Goal: Information Seeking & Learning: Learn about a topic

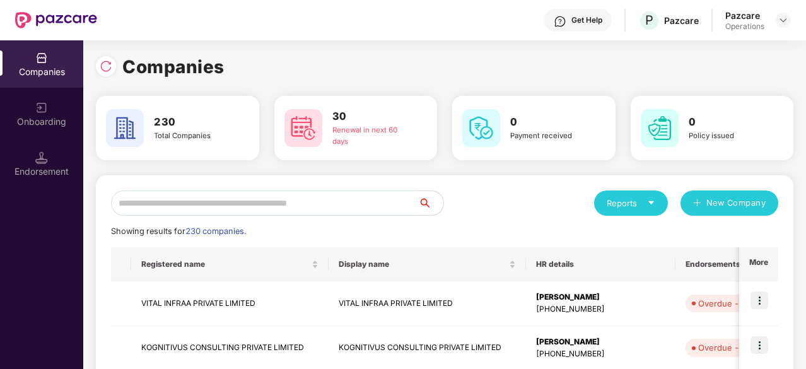
click at [322, 194] on input "text" at bounding box center [264, 203] width 307 height 25
click at [276, 211] on input "text" at bounding box center [264, 203] width 307 height 25
paste input "**********"
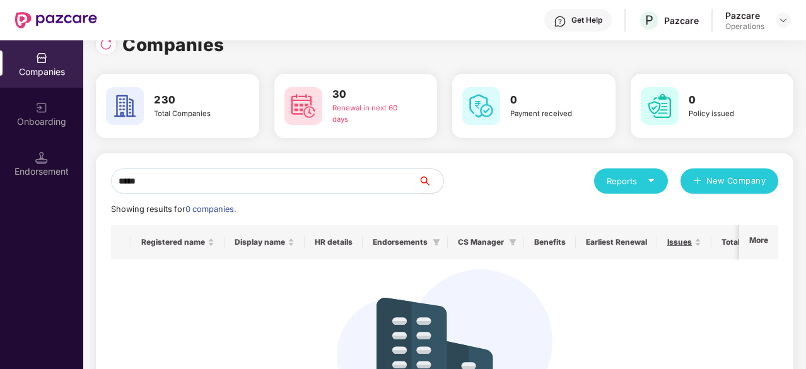
scroll to position [21, 0]
type input "*"
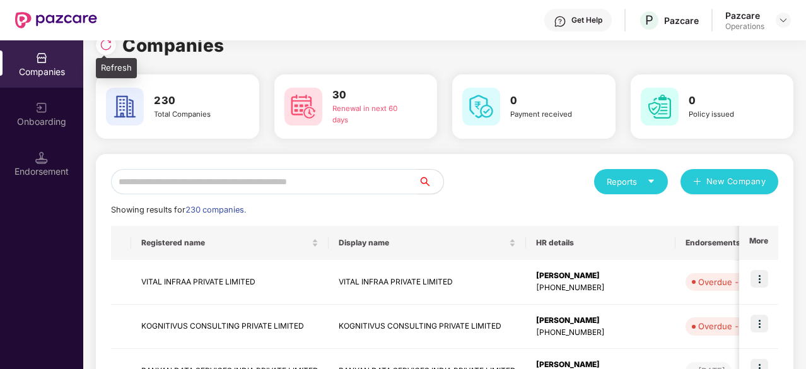
click at [107, 49] on img at bounding box center [106, 44] width 13 height 13
click at [171, 182] on input "text" at bounding box center [264, 181] width 307 height 25
type input "*"
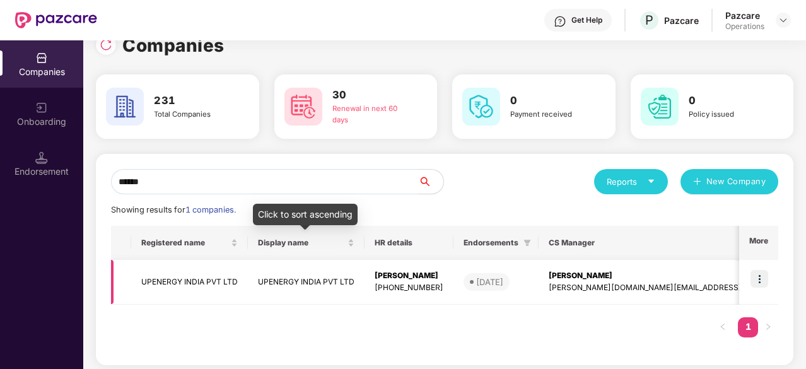
scroll to position [27, 0]
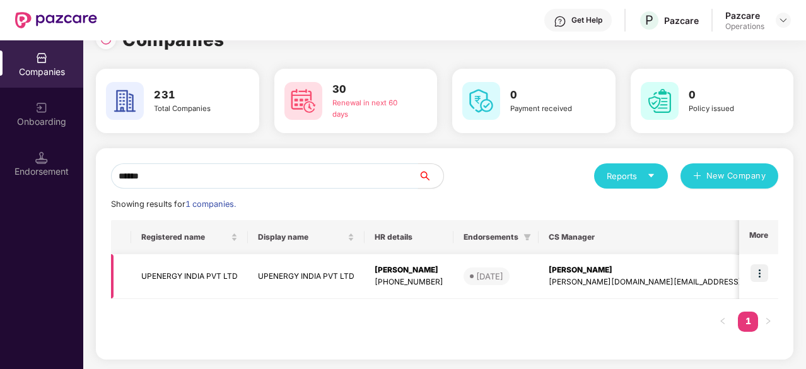
type input "******"
click at [580, 274] on div "[PERSON_NAME]" at bounding box center [676, 270] width 255 height 12
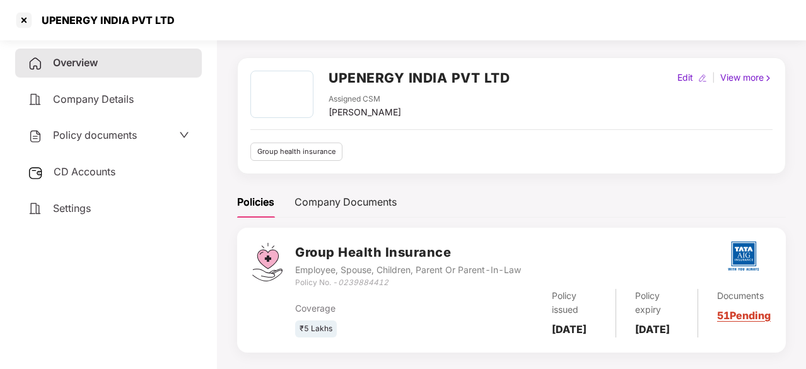
scroll to position [64, 0]
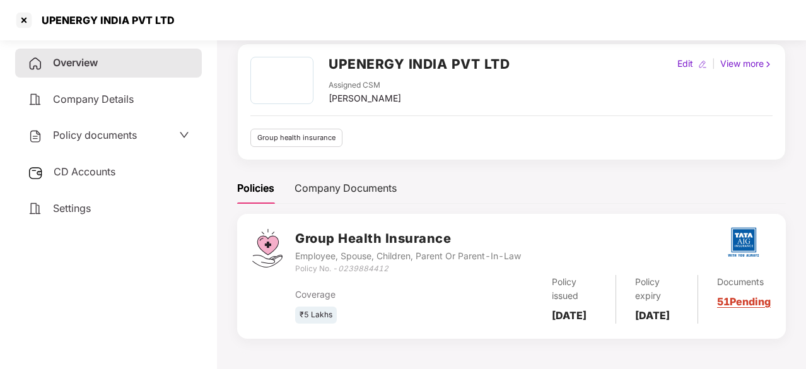
click at [735, 302] on link "51 Pending" at bounding box center [744, 301] width 54 height 13
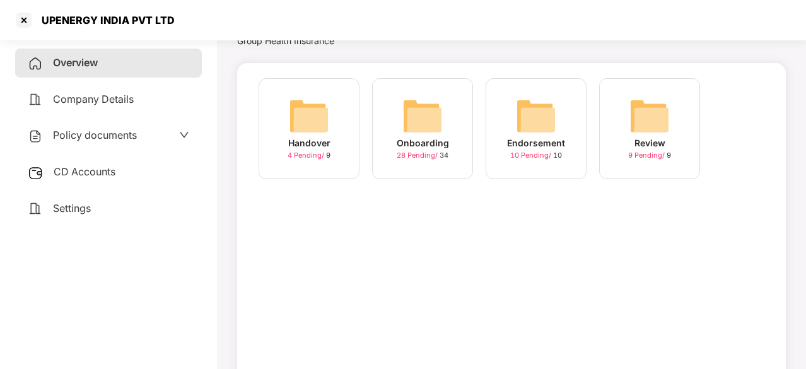
click at [419, 122] on img at bounding box center [422, 116] width 40 height 40
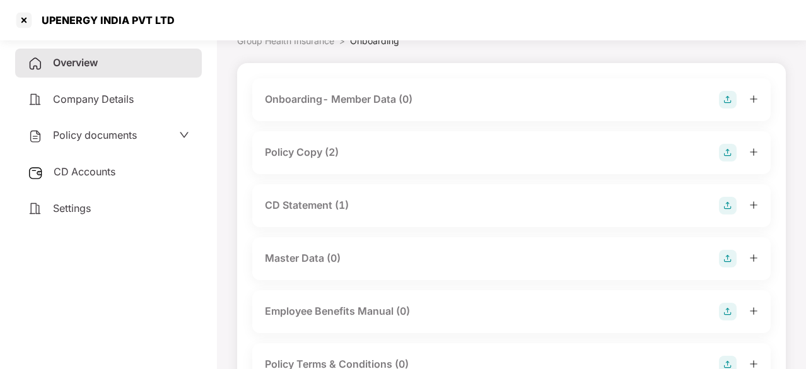
click at [420, 209] on div "CD Statement (1)" at bounding box center [511, 206] width 493 height 18
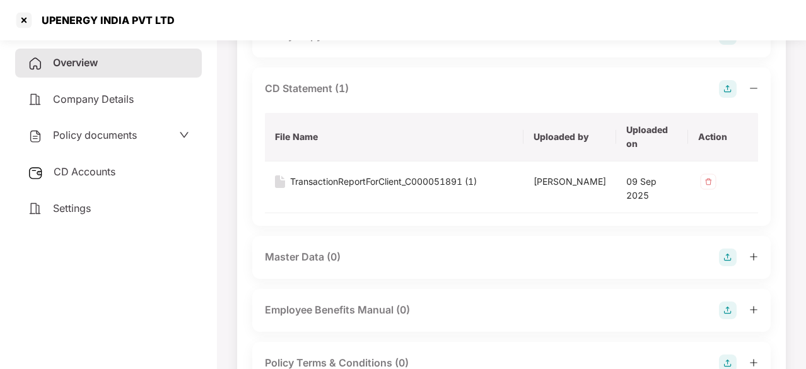
scroll to position [190, 0]
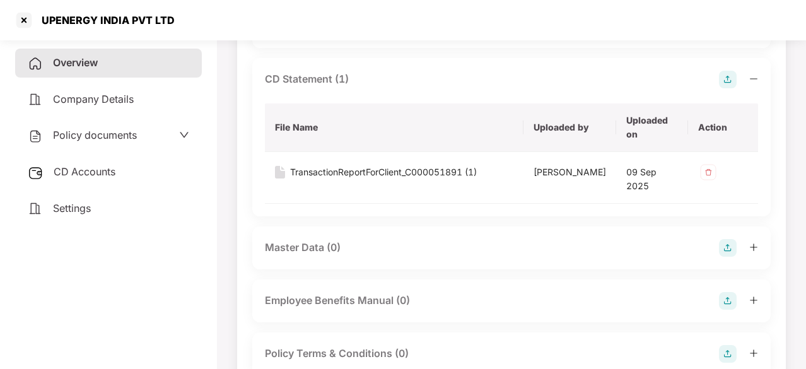
click at [725, 78] on img at bounding box center [728, 80] width 18 height 18
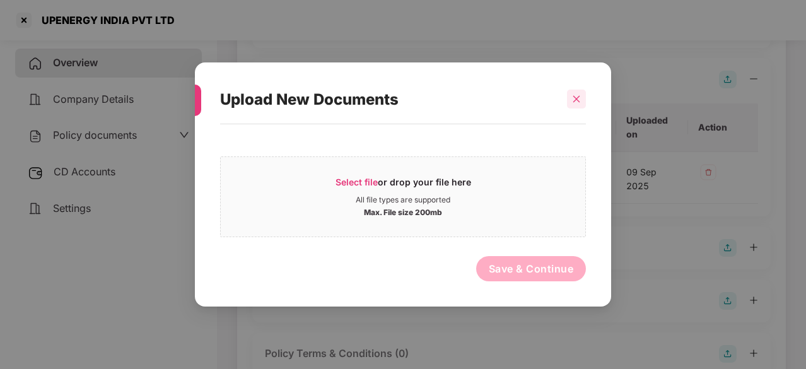
click at [575, 96] on icon "close" at bounding box center [576, 99] width 9 height 9
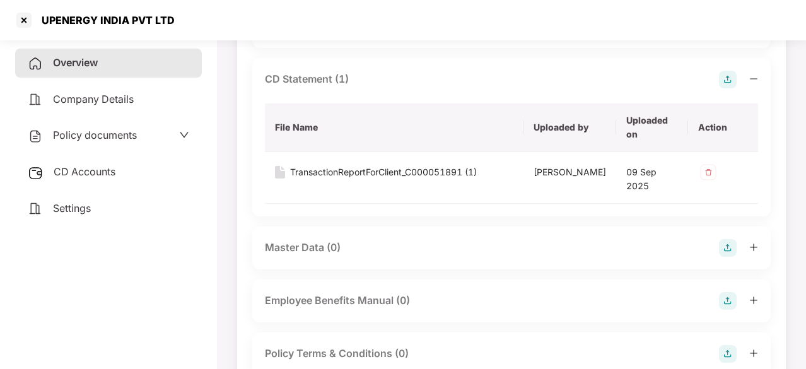
click at [755, 81] on icon "minus" at bounding box center [753, 78] width 9 height 9
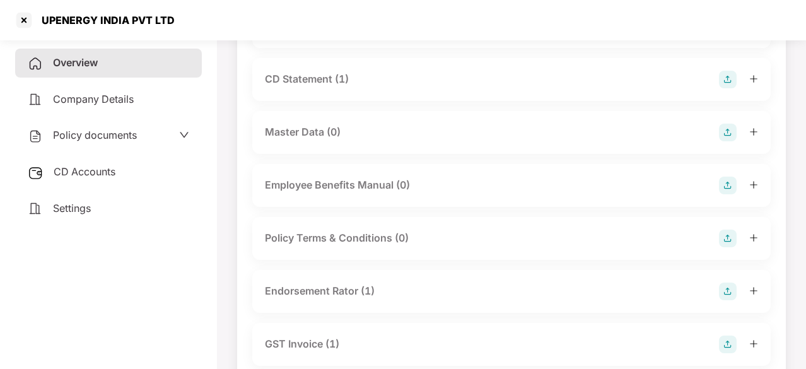
click at [729, 81] on img at bounding box center [728, 80] width 18 height 18
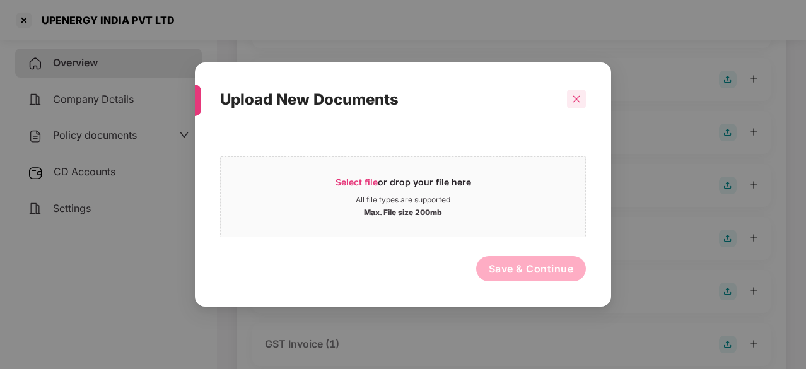
click at [578, 106] on div at bounding box center [576, 99] width 19 height 19
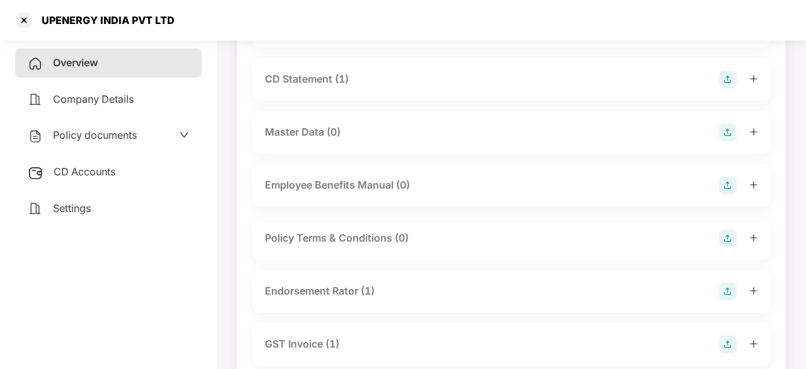
click at [728, 83] on img at bounding box center [728, 80] width 18 height 18
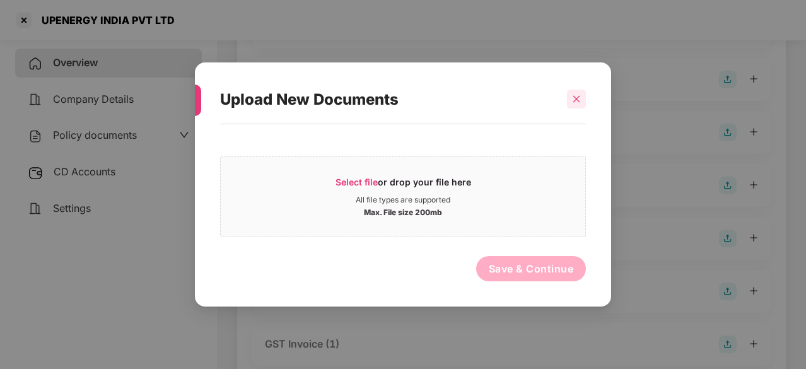
click at [573, 98] on icon "close" at bounding box center [576, 99] width 9 height 9
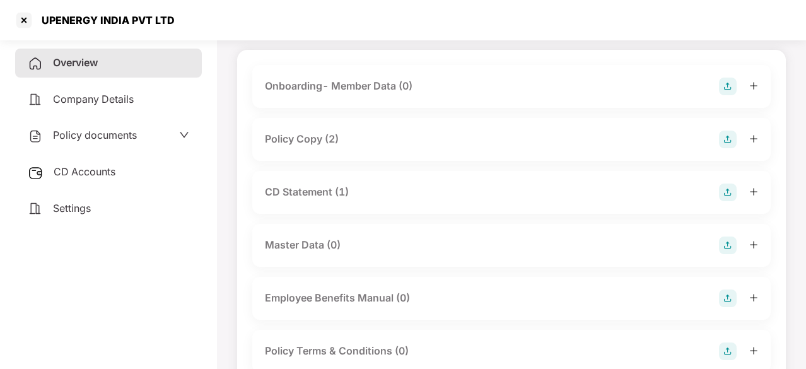
scroll to position [0, 0]
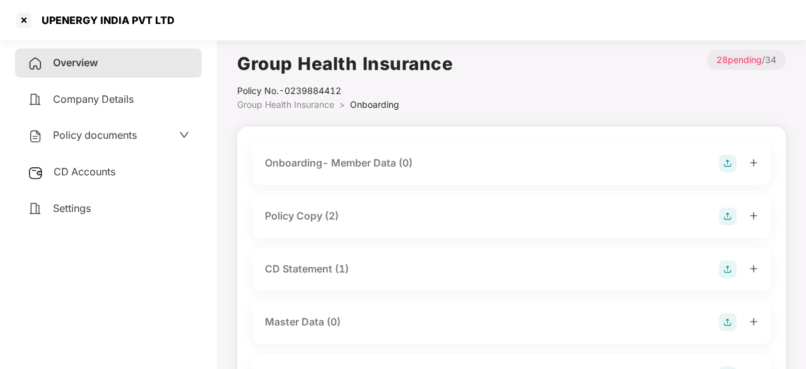
click at [310, 218] on div "Policy Copy (2)" at bounding box center [302, 216] width 74 height 16
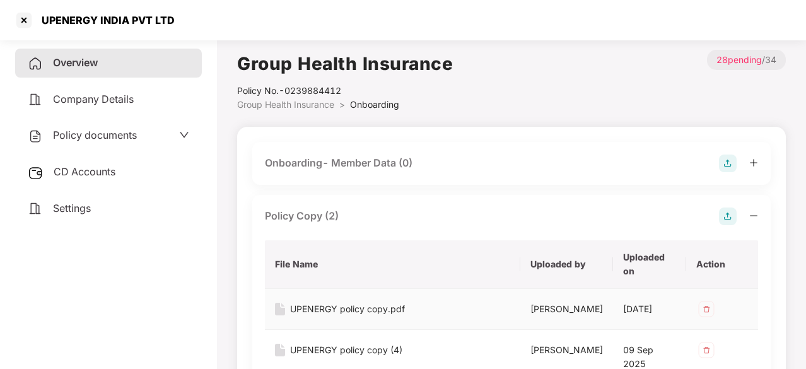
click at [332, 312] on div "UPENERGY policy copy.pdf" at bounding box center [347, 309] width 115 height 14
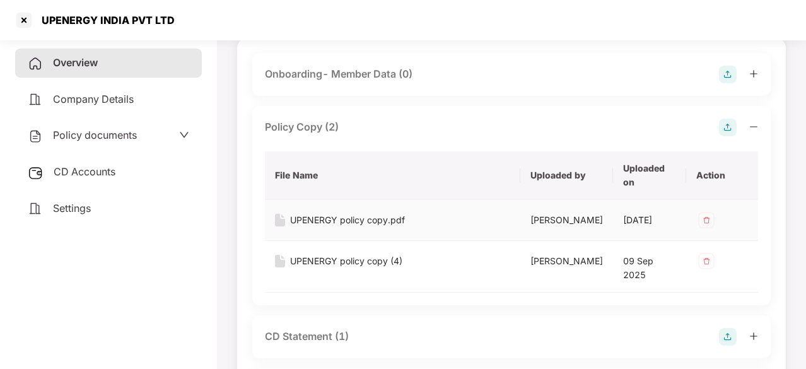
scroll to position [93, 0]
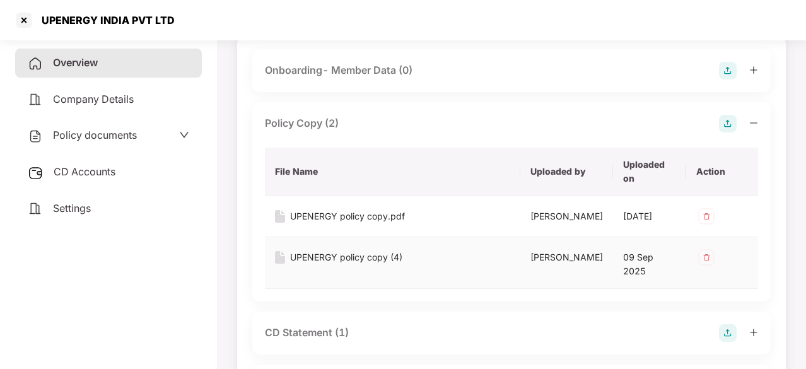
click at [334, 264] on div "UPENERGY policy copy (4)" at bounding box center [346, 257] width 112 height 14
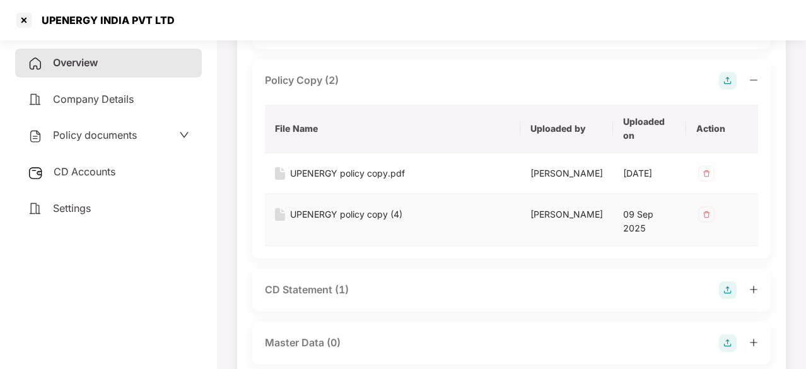
scroll to position [156, 0]
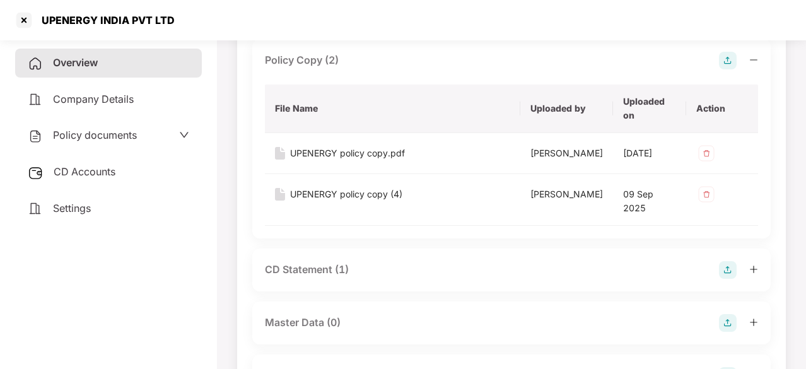
click at [316, 278] on div "CD Statement (1)" at bounding box center [307, 270] width 84 height 16
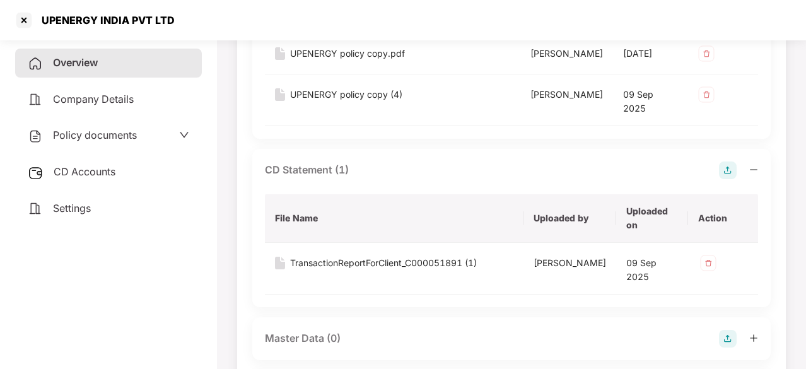
scroll to position [282, 0]
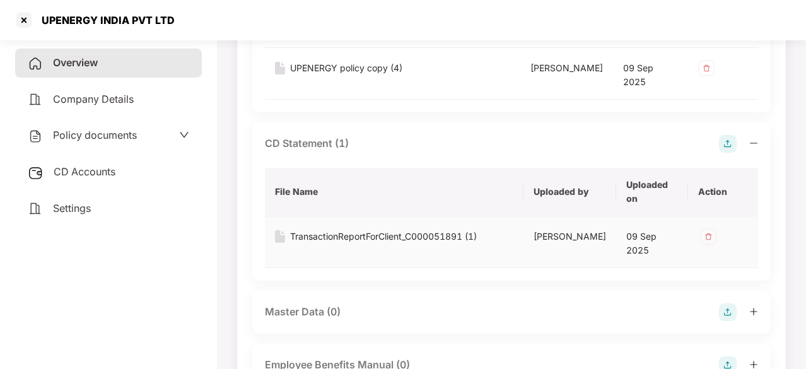
click at [324, 244] on div "TransactionReportForClient_C000051891 (1)" at bounding box center [383, 237] width 187 height 14
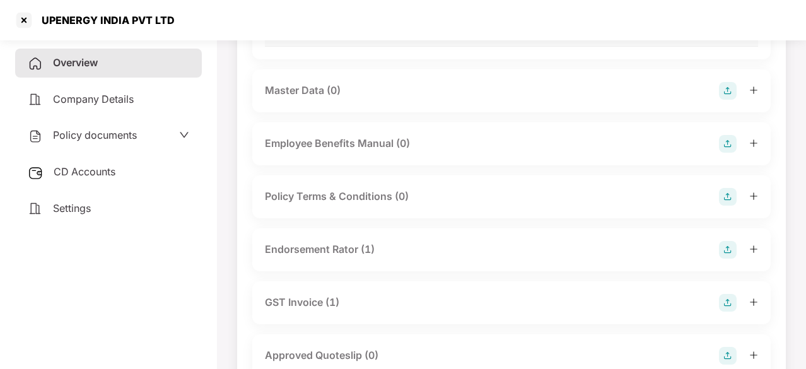
scroll to position [534, 0]
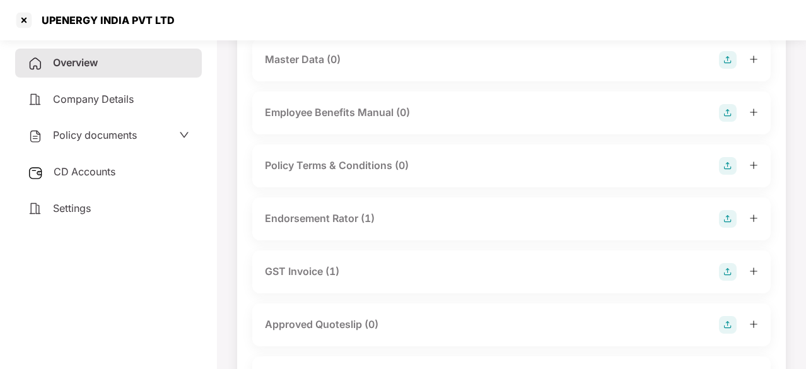
click at [331, 226] on div "Endorsement Rator (1)" at bounding box center [320, 219] width 110 height 16
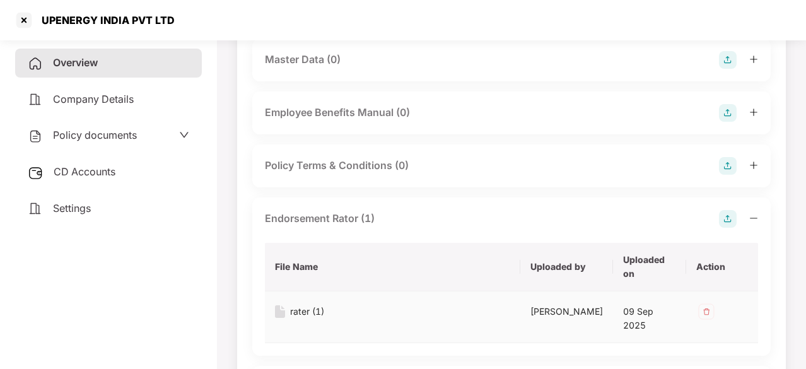
click at [307, 319] on div "rater (1)" at bounding box center [307, 312] width 34 height 14
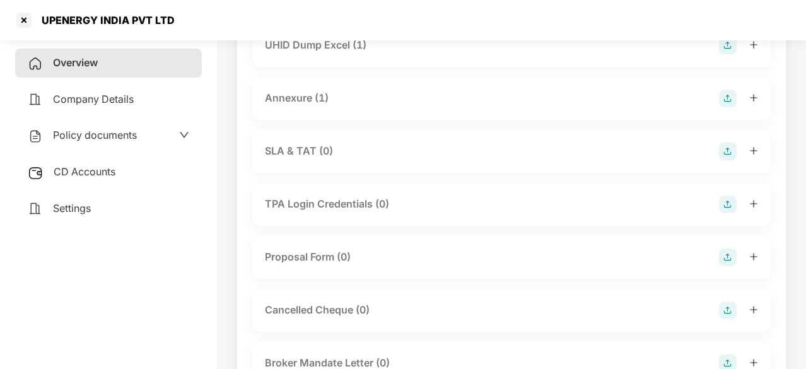
scroll to position [1039, 0]
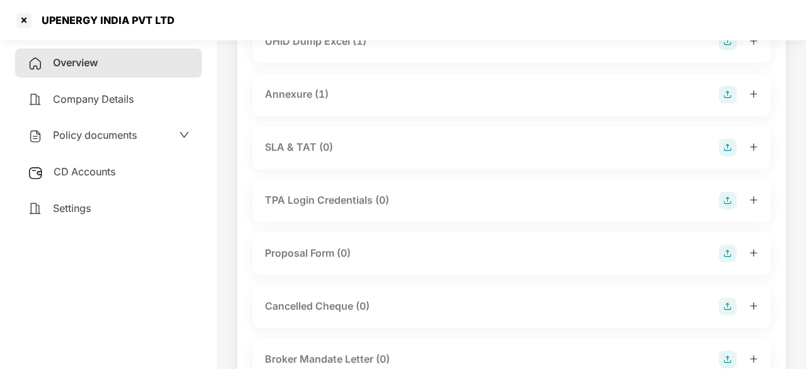
click at [313, 102] on div "Annexure (1)" at bounding box center [297, 94] width 64 height 16
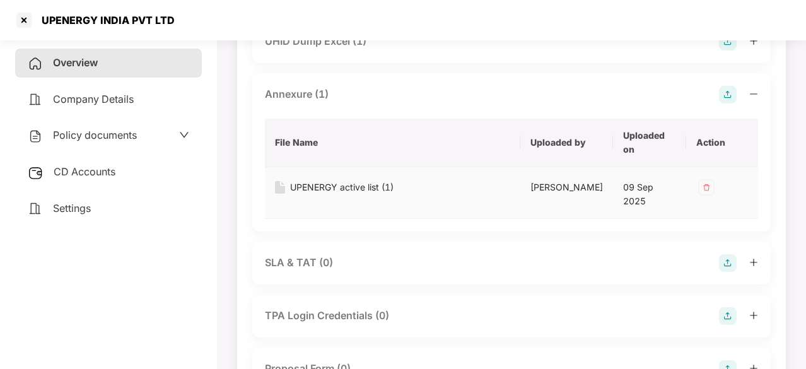
click at [304, 194] on div "UPENERGY active list (1)" at bounding box center [341, 187] width 103 height 14
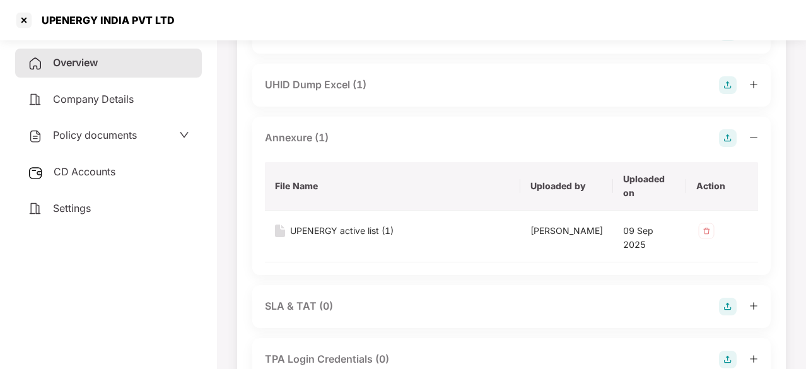
scroll to position [976, 0]
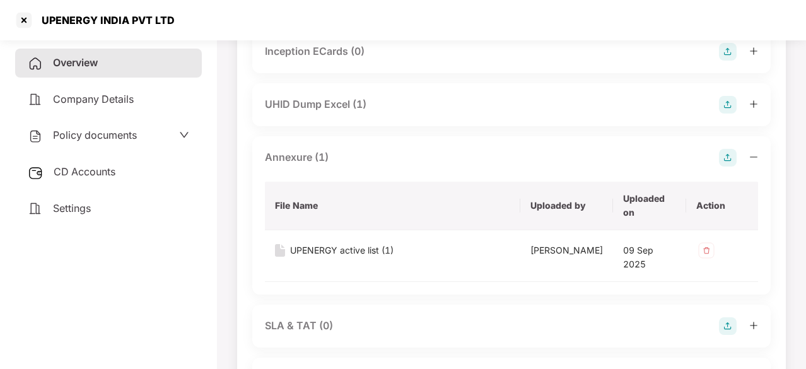
click at [326, 108] on div "UHID Dump Excel (1)" at bounding box center [316, 105] width 102 height 16
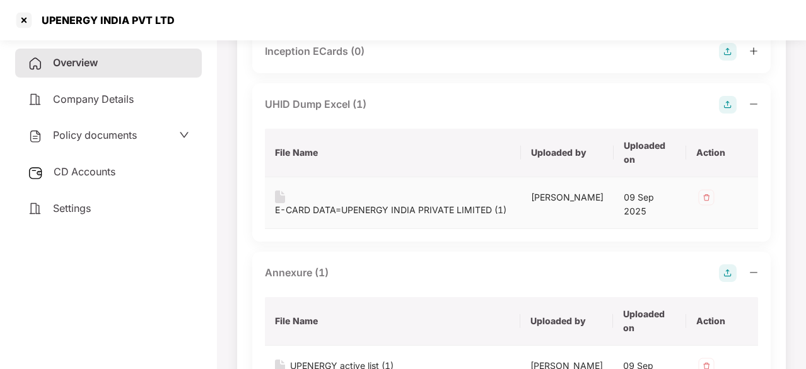
click at [349, 203] on div "E-CARD DATA=UPENERGY INDIA PRIVATE LIMITED (1)" at bounding box center [391, 210] width 232 height 14
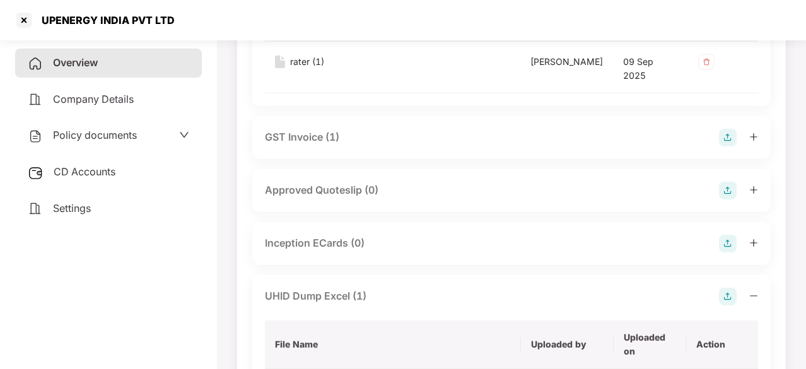
scroll to position [654, 0]
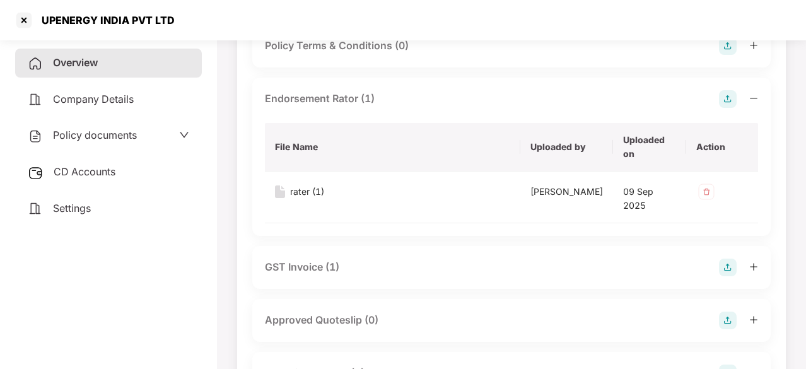
click at [94, 95] on span "Company Details" at bounding box center [93, 99] width 81 height 13
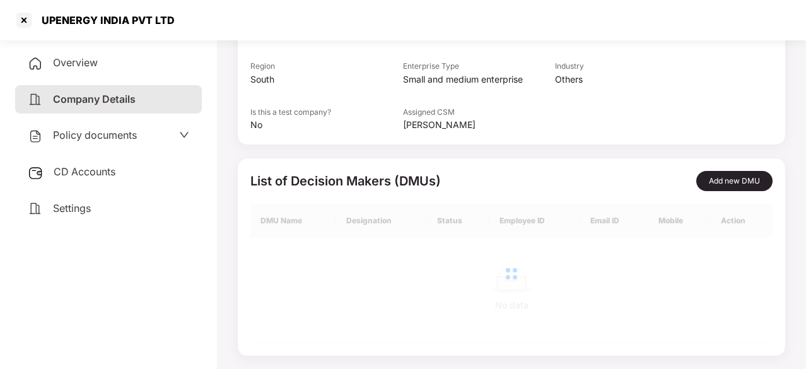
scroll to position [232, 0]
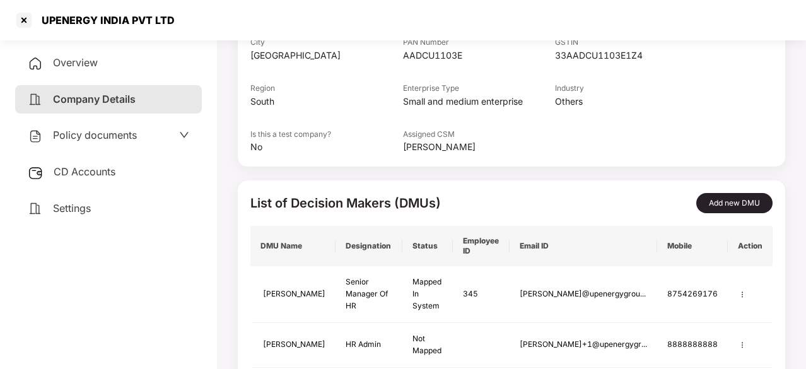
click at [68, 60] on span "Overview" at bounding box center [75, 62] width 45 height 13
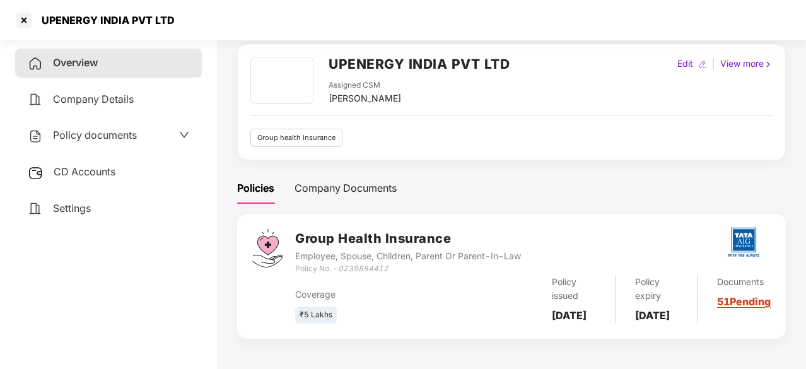
scroll to position [0, 0]
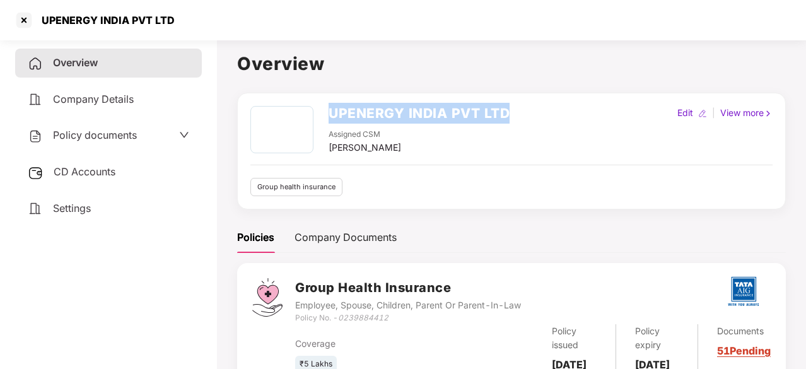
drag, startPoint x: 329, startPoint y: 109, endPoint x: 506, endPoint y: 117, distance: 177.5
click at [506, 117] on h2 "UPENERGY INDIA PVT LTD" at bounding box center [419, 113] width 181 height 21
copy h2 "UPENERGY INDIA PVT LTD"
